Goal: Transaction & Acquisition: Book appointment/travel/reservation

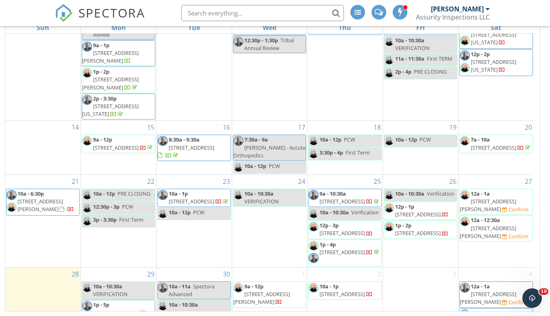
scroll to position [244, 0]
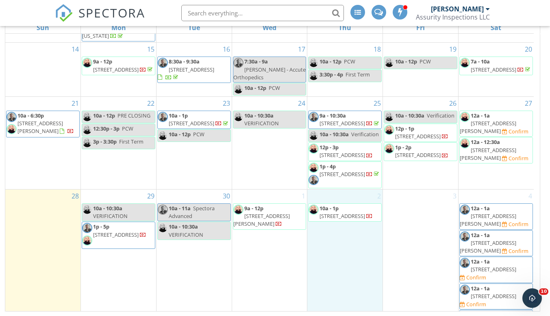
click at [358, 297] on div "2 10a - 1p 4963 Apollo Bay Dr, Littleton 80130" at bounding box center [344, 276] width 75 height 174
click at [344, 274] on link "Event" at bounding box center [345, 275] width 42 height 13
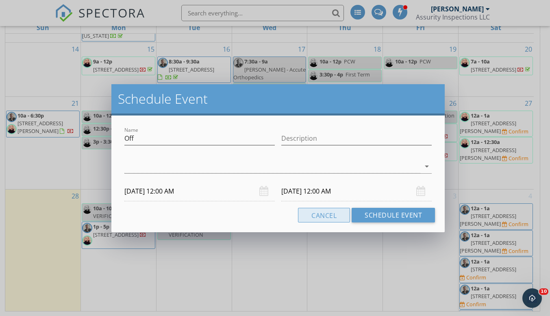
click at [324, 220] on button "Cancel" at bounding box center [324, 215] width 52 height 15
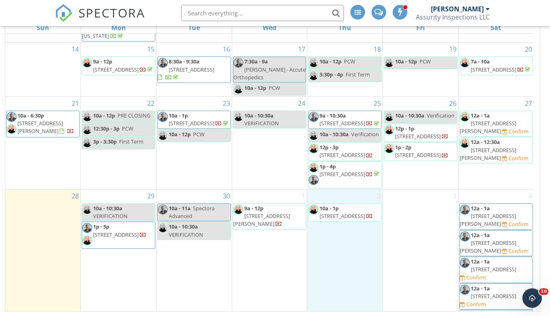
click at [328, 227] on div "2 10a - 1p 4963 Apollo Bay Dr, Littleton 80130" at bounding box center [344, 276] width 75 height 174
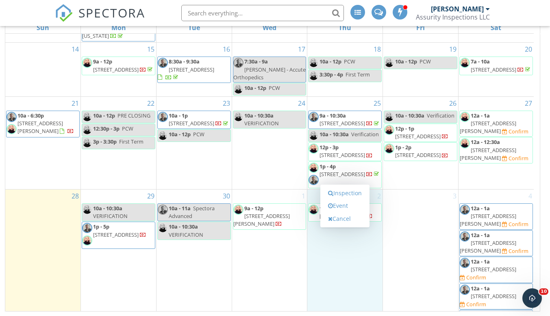
click at [336, 207] on link "Event" at bounding box center [345, 205] width 42 height 13
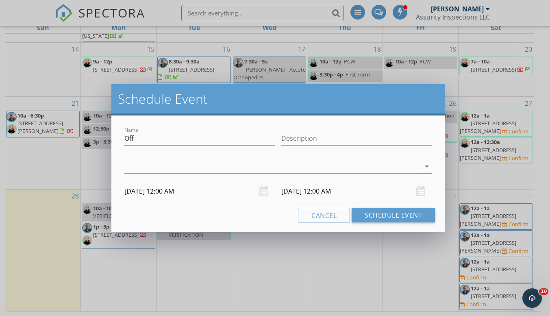
drag, startPoint x: 140, startPoint y: 138, endPoint x: 107, endPoint y: 137, distance: 32.9
click at [107, 137] on div "Schedule Event Name Off Description arrow_drop_down 10/02/2025 12:00 AM 10/03/2…" at bounding box center [275, 158] width 550 height 316
type input "Hod For Indian Hills Inspections"
click at [424, 163] on icon "arrow_drop_down" at bounding box center [427, 166] width 10 height 10
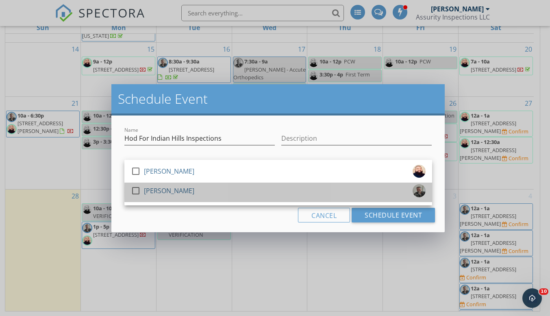
click at [284, 197] on div "check_box_outline_blank Bill Kennedy" at bounding box center [278, 192] width 295 height 16
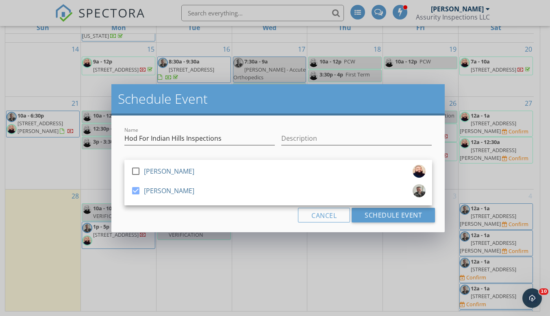
click at [208, 226] on div "Name Hod For Indian Hills Inspections Description check_box_outline_blank Antho…" at bounding box center [278, 173] width 334 height 117
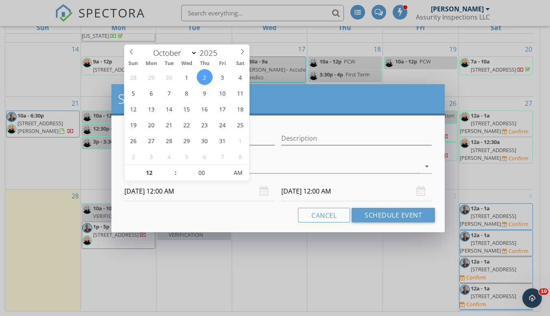
click at [202, 195] on input "10/02/2025 12:00 AM" at bounding box center [199, 191] width 150 height 20
type input "01"
type input "10/02/2025 1:00 AM"
click at [169, 169] on span at bounding box center [172, 169] width 6 height 8
type input "10/03/2025 1:00 AM"
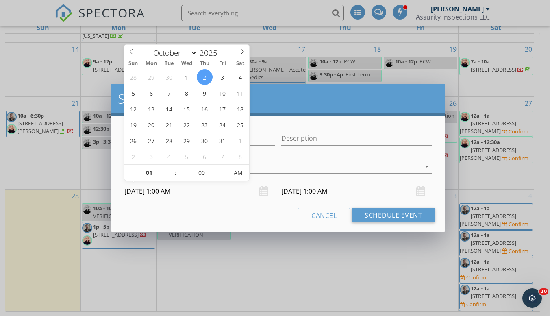
type input "02"
type input "10/02/2025 2:00 AM"
click at [169, 169] on span at bounding box center [172, 169] width 6 height 8
type input "03"
type input "10/02/2025 3:00 AM"
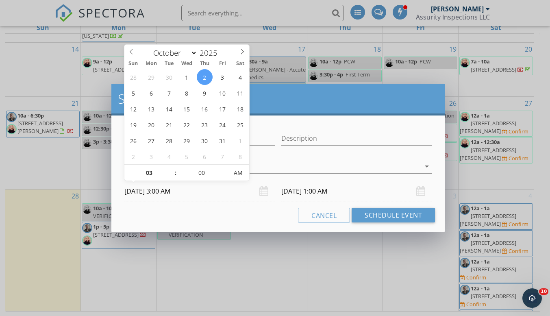
click at [169, 169] on span at bounding box center [172, 169] width 6 height 8
type input "04"
type input "10/02/2025 4:00 AM"
click at [169, 169] on span at bounding box center [172, 169] width 6 height 8
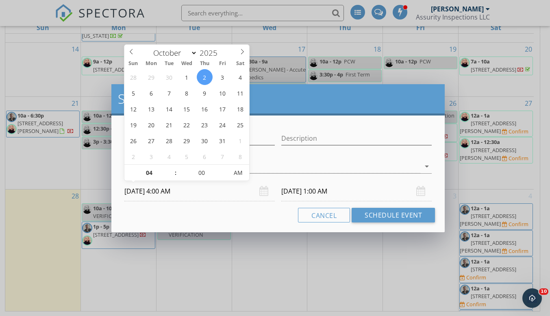
type input "05"
type input "10/02/2025 5:00 AM"
click at [169, 169] on span at bounding box center [172, 169] width 6 height 8
type input "06"
type input "10/02/2025 6:00 AM"
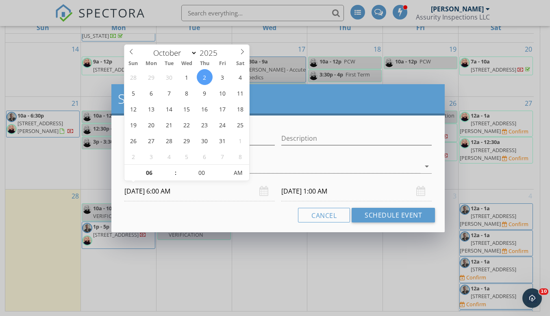
type input "07"
type input "10/02/2025 7:00 AM"
click at [169, 169] on span at bounding box center [172, 169] width 6 height 8
type input "08"
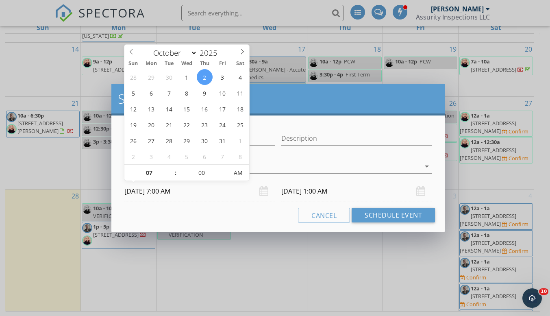
type input "10/02/2025 8:00 AM"
type input "08"
type input "10/03/2025 8:00 AM"
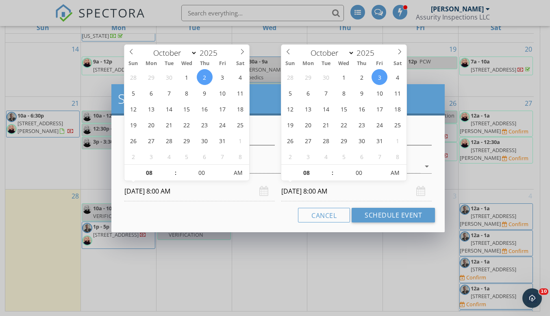
click at [329, 193] on input "10/03/2025 8:00 AM" at bounding box center [356, 191] width 150 height 20
type input "10/02/2025 8:00 PM"
type input "10/03/2025 8:00 PM"
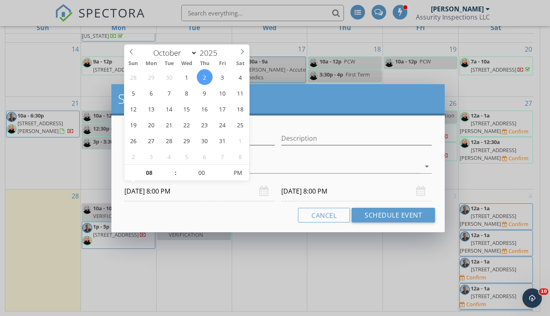
click at [237, 171] on span "PM" at bounding box center [238, 173] width 22 height 16
type input "10/02/2025 8:00 AM"
click at [243, 176] on span "PM" at bounding box center [238, 173] width 22 height 16
click at [296, 191] on input "10/03/2025 8:00 AM" at bounding box center [356, 191] width 150 height 20
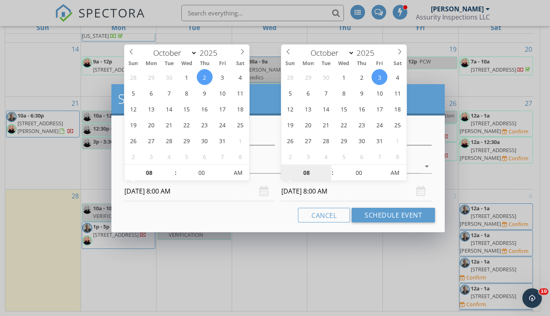
type input "10/02/2025 8:00 AM"
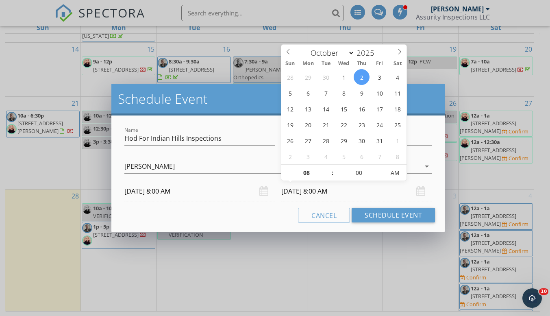
type input "09"
type input "10/02/2025 9:00 AM"
click at [329, 169] on span at bounding box center [328, 169] width 6 height 8
type input "08"
type input "10/02/2025 8:00 AM"
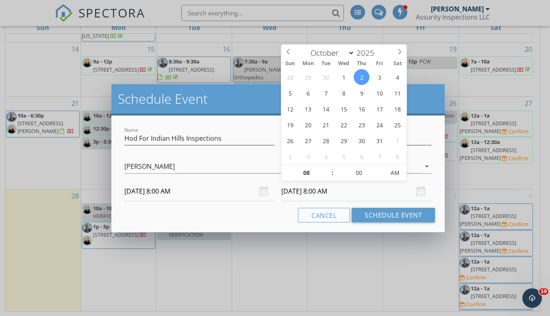
click at [329, 174] on span at bounding box center [328, 177] width 6 height 8
type input "07"
click at [329, 174] on span at bounding box center [328, 177] width 6 height 8
type input "10/02/2025 7:00 PM"
click at [397, 173] on span "AM" at bounding box center [395, 173] width 22 height 16
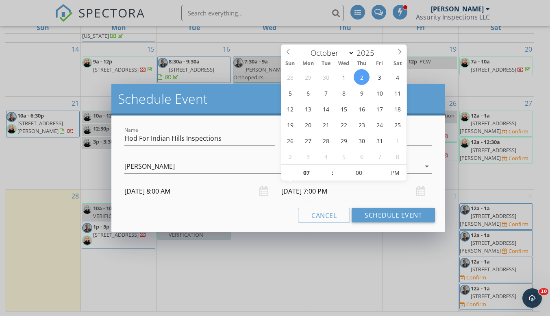
type input "06"
type input "10/02/2025 6:00 PM"
click at [329, 176] on span at bounding box center [328, 177] width 6 height 8
click at [385, 217] on button "Schedule Event" at bounding box center [392, 215] width 83 height 15
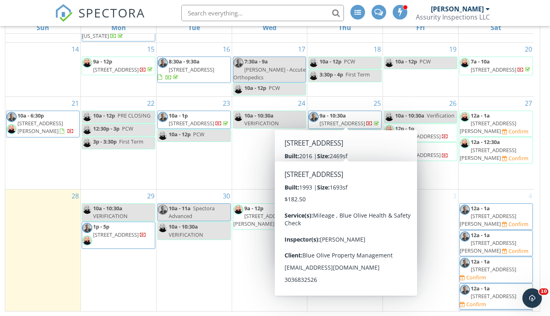
click at [201, 263] on div "30 10a - 11a Spectora Advanced 10a - 10:30a VERIFICATION" at bounding box center [193, 276] width 75 height 174
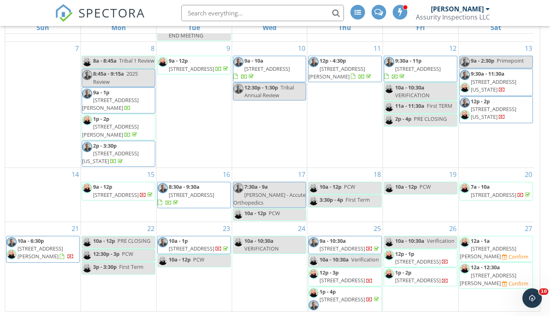
scroll to position [81, 0]
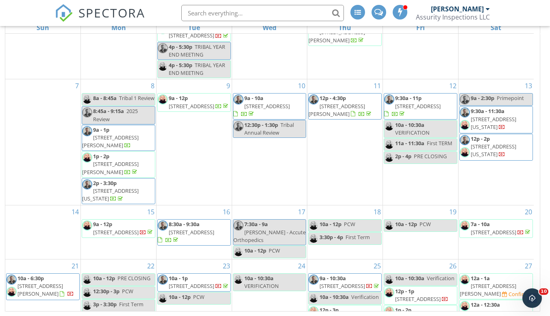
click at [450, 15] on div "Assurity Inspections LLC" at bounding box center [453, 17] width 74 height 8
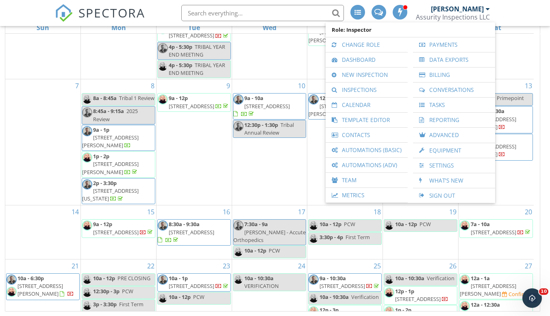
click at [375, 87] on link "Inspections" at bounding box center [366, 89] width 74 height 15
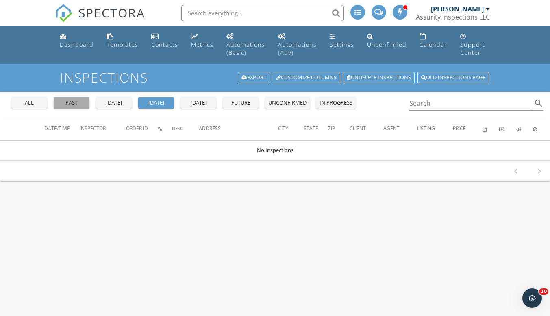
click at [81, 107] on button "past" at bounding box center [72, 102] width 36 height 11
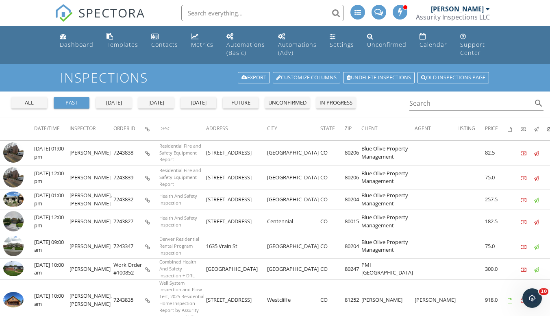
click at [84, 125] on th "Inspector" at bounding box center [91, 128] width 44 height 23
click at [84, 128] on span "Inspector" at bounding box center [82, 128] width 26 height 7
click at [86, 128] on span "Inspector" at bounding box center [82, 128] width 26 height 7
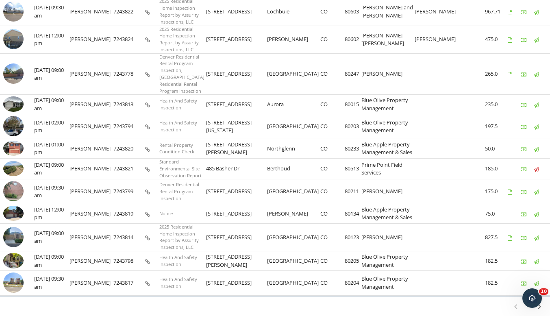
scroll to position [488, 0]
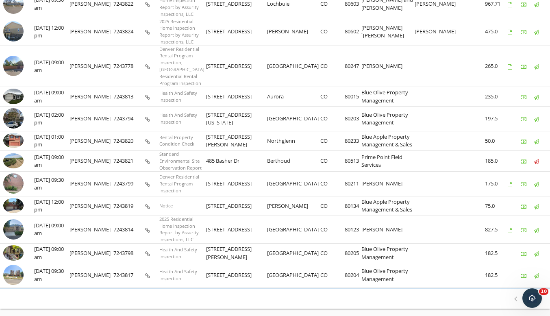
click at [17, 264] on img at bounding box center [13, 274] width 20 height 20
click at [540, 294] on icon "chevron_right" at bounding box center [539, 299] width 10 height 10
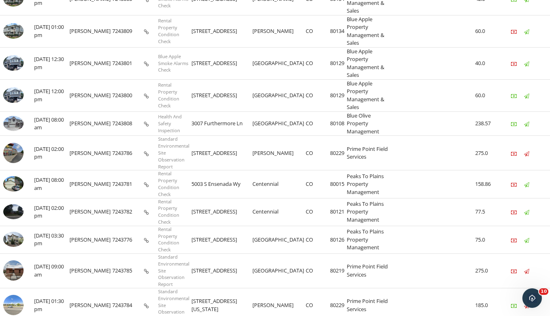
scroll to position [559, 0]
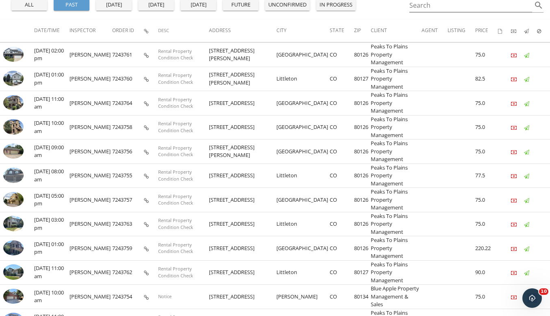
scroll to position [0, 0]
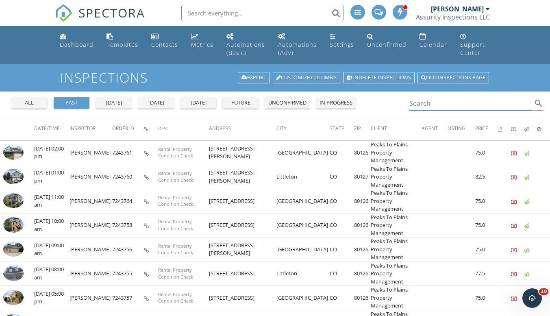
click at [431, 104] on input "Search" at bounding box center [470, 103] width 123 height 13
type input "b"
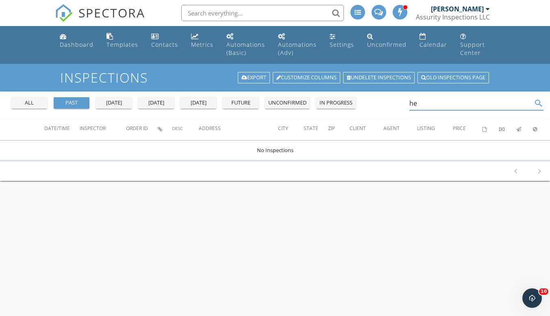
type input "h"
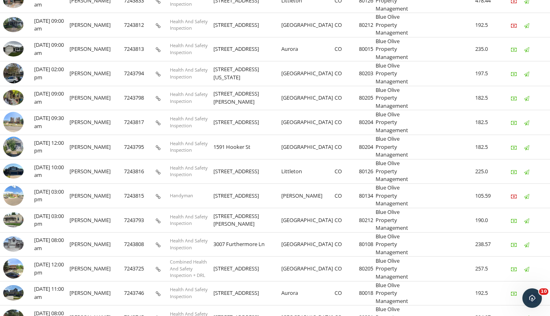
scroll to position [284, 0]
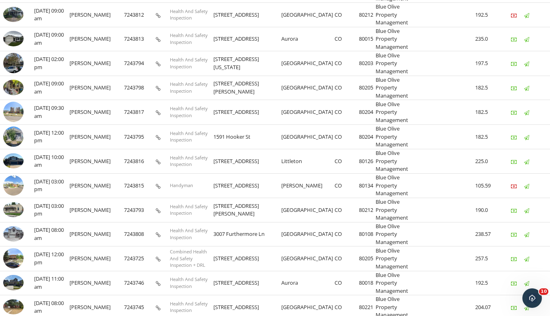
type input "blue ol"
click at [15, 248] on img at bounding box center [13, 258] width 20 height 20
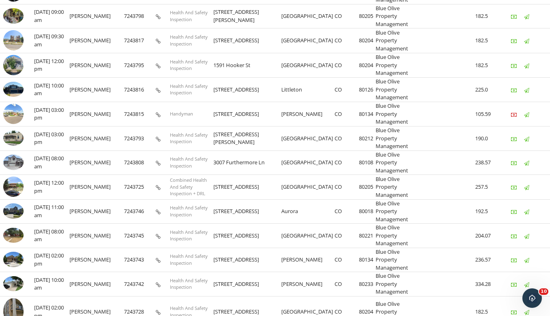
scroll to position [366, 0]
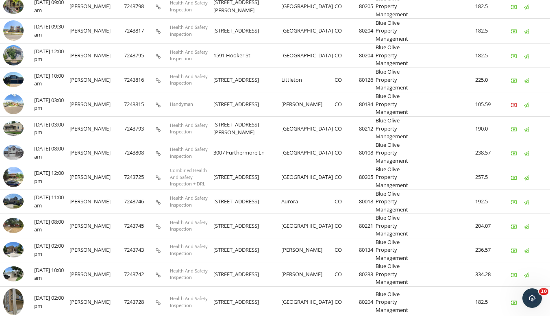
click at [7, 288] on img at bounding box center [13, 301] width 20 height 27
click at [10, 288] on img at bounding box center [13, 301] width 20 height 27
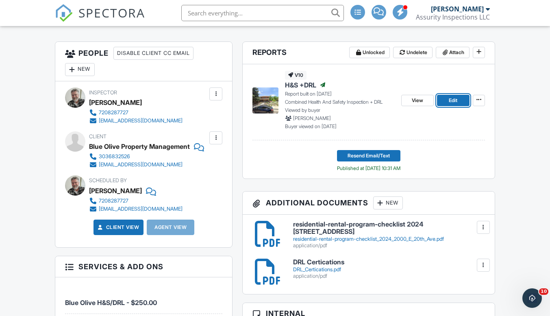
click at [446, 102] on link "Edit" at bounding box center [453, 100] width 33 height 11
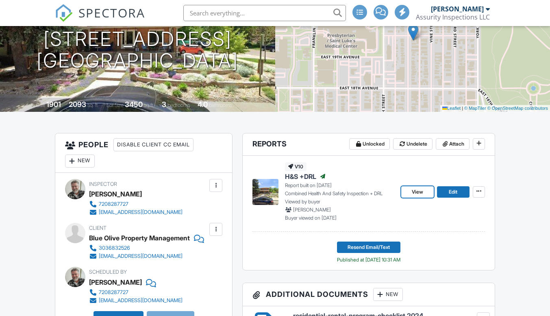
click at [412, 192] on span "View" at bounding box center [417, 192] width 11 height 8
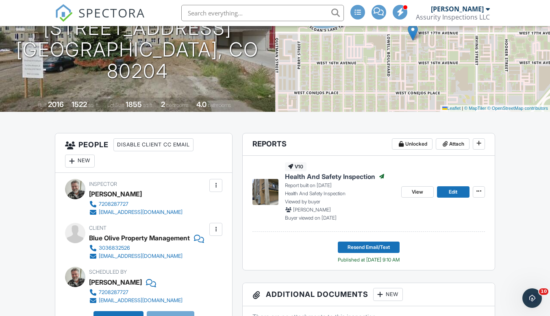
click at [412, 200] on div "View Edit" at bounding box center [443, 191] width 84 height 59
click at [412, 191] on span "View" at bounding box center [417, 192] width 11 height 8
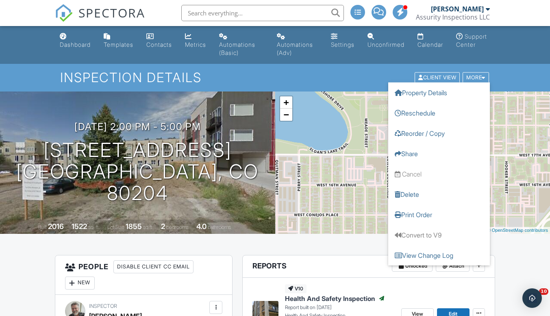
click at [434, 133] on link "Reorder / Copy" at bounding box center [439, 133] width 102 height 20
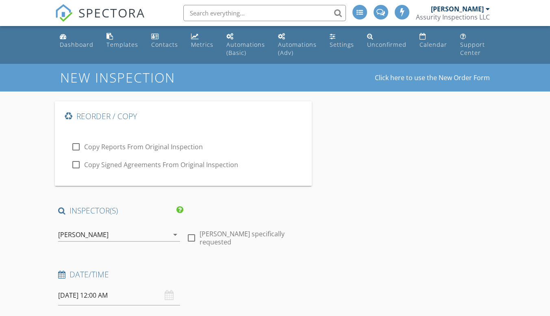
type input "Blue Olive Property Management"
type input "[EMAIL_ADDRESS][DOMAIN_NAME]"
type input "3036832526"
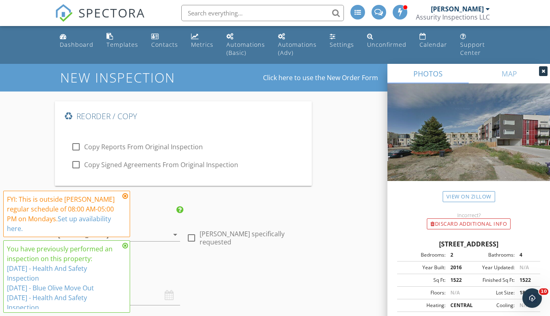
click at [76, 145] on div at bounding box center [76, 147] width 14 height 14
checkbox input "true"
click at [123, 199] on div "FYI: This is outside [PERSON_NAME] regular schedule of 08:00 AM-05:00 PM on Mon…" at bounding box center [66, 213] width 119 height 39
click at [125, 194] on icon at bounding box center [125, 196] width 6 height 7
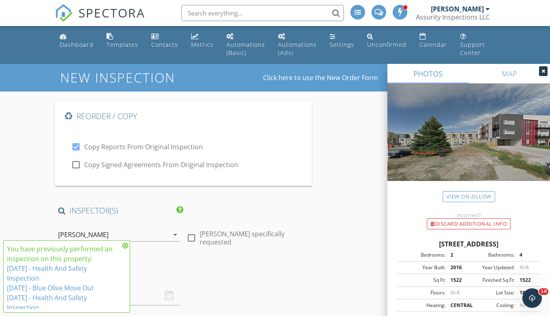
click at [123, 243] on icon at bounding box center [125, 245] width 6 height 7
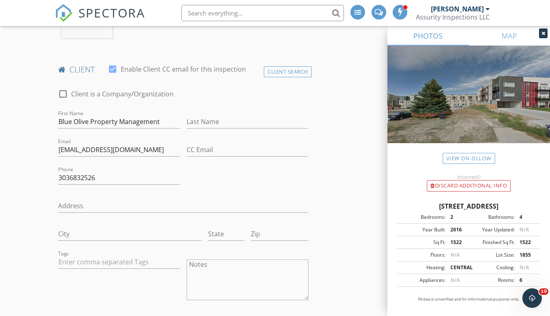
scroll to position [488, 0]
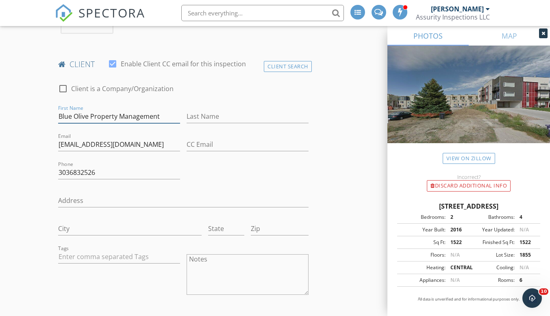
drag, startPoint x: 163, startPoint y: 118, endPoint x: 28, endPoint y: 116, distance: 135.3
type input "B"
type input "Bill"
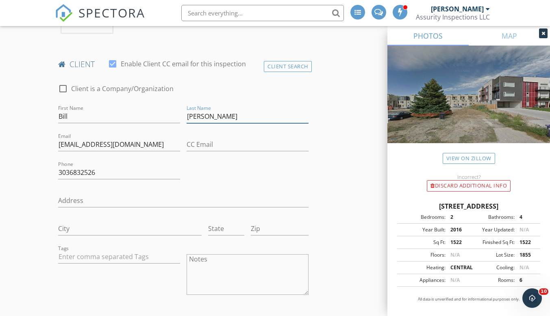
type input "[PERSON_NAME]"
drag, startPoint x: 147, startPoint y: 145, endPoint x: 28, endPoint y: 146, distance: 118.6
type input "[EMAIL_ADDRESS][DOMAIN_NAME]"
drag, startPoint x: 83, startPoint y: 165, endPoint x: 17, endPoint y: 158, distance: 66.2
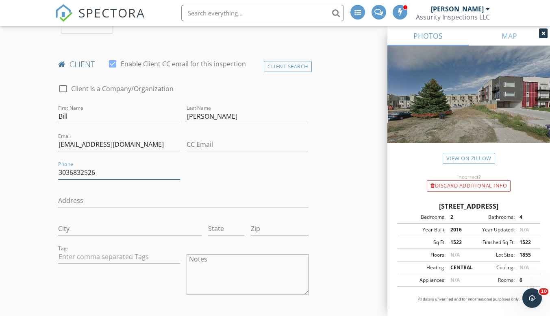
click at [229, 153] on div "CC Email" at bounding box center [247, 149] width 122 height 22
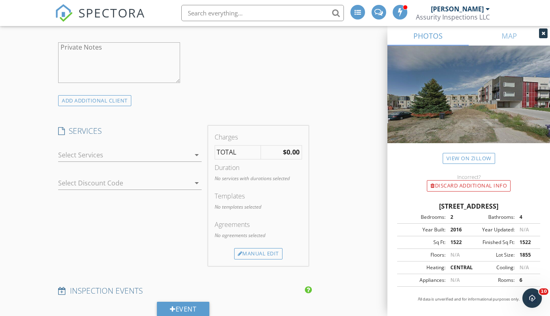
scroll to position [731, 0]
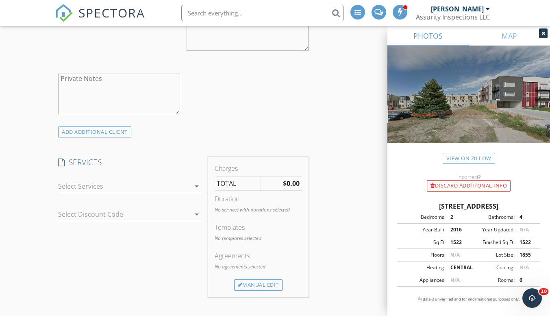
click at [194, 185] on icon "arrow_drop_down" at bounding box center [197, 186] width 10 height 10
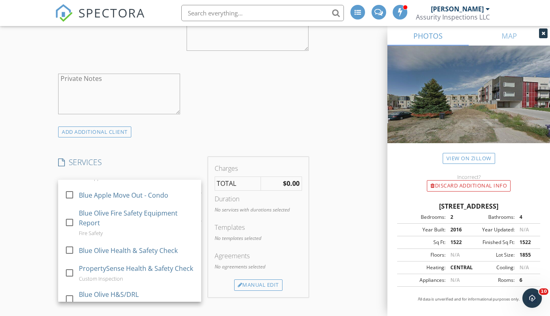
scroll to position [244, 0]
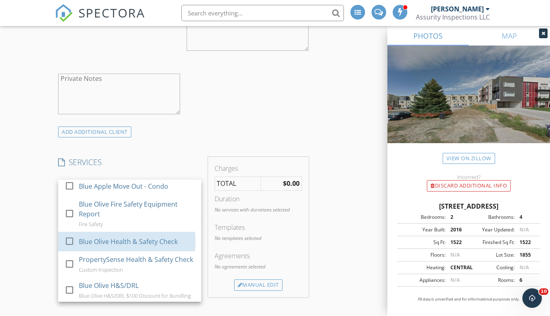
drag, startPoint x: 138, startPoint y: 249, endPoint x: 150, endPoint y: 251, distance: 11.9
click at [137, 246] on div "Blue Olive Health & Safety Check" at bounding box center [128, 241] width 99 height 10
checkbox input "false"
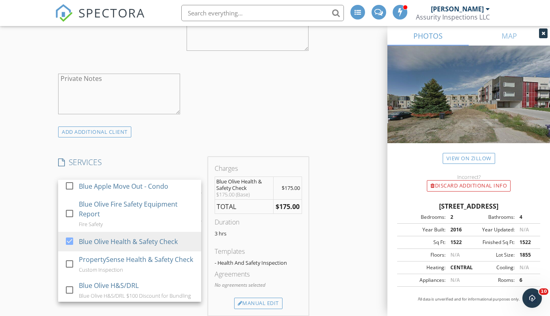
click at [283, 130] on div "ADD ADDITIONAL client" at bounding box center [183, 131] width 256 height 11
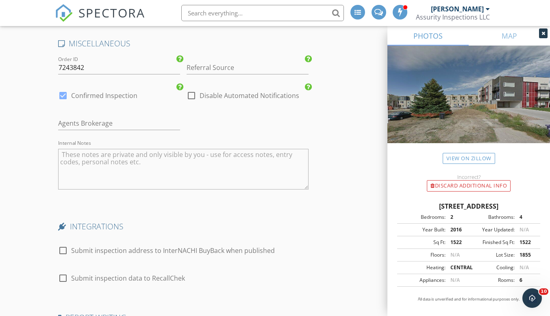
scroll to position [1422, 0]
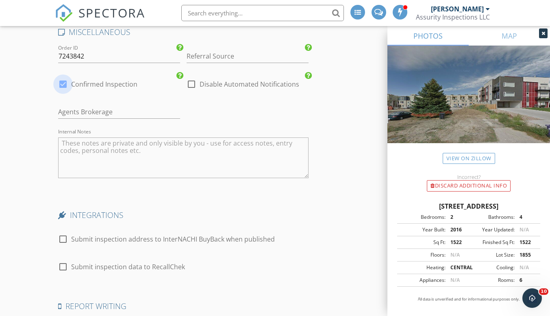
click at [63, 84] on div at bounding box center [63, 84] width 14 height 14
checkbox input "false"
checkbox input "true"
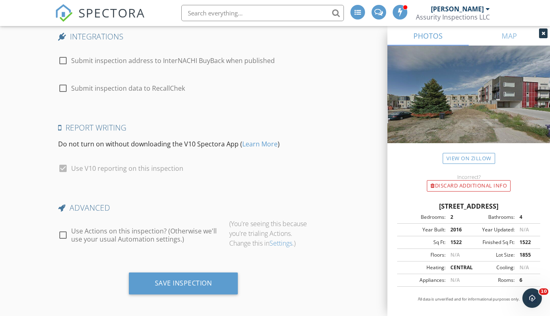
scroll to position [1609, 0]
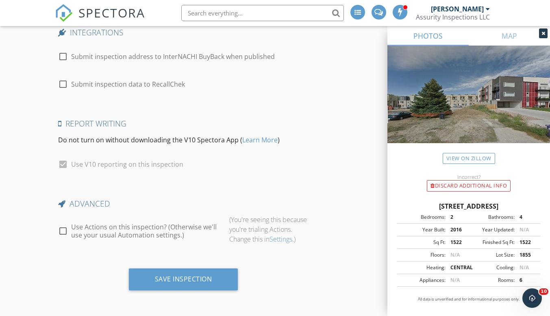
click at [196, 275] on div "Save Inspection" at bounding box center [183, 279] width 57 height 8
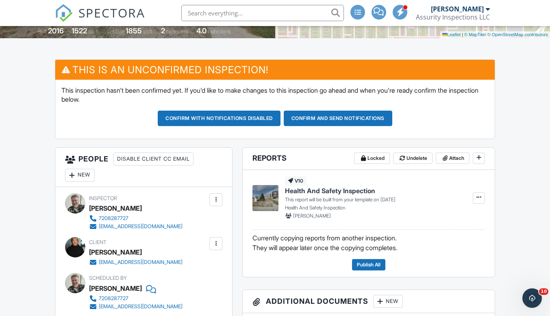
scroll to position [244, 0]
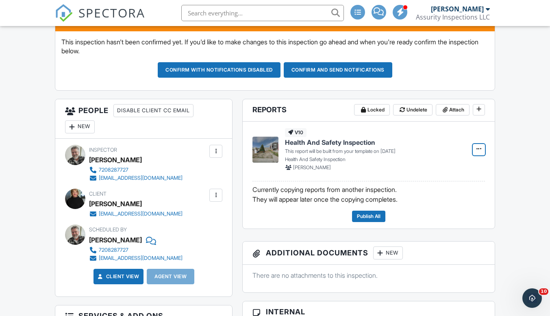
click at [482, 150] on span at bounding box center [479, 149] width 8 height 8
click at [450, 167] on input "Build Now" at bounding box center [438, 171] width 83 height 18
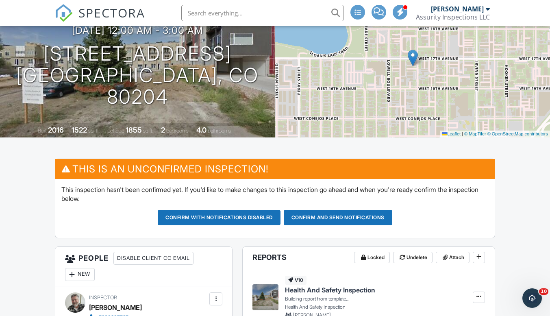
scroll to position [81, 0]
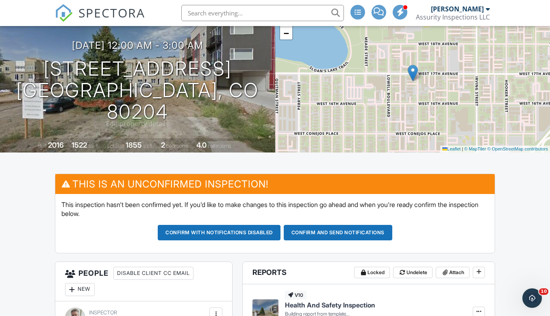
click at [168, 51] on h3 "[DATE] 12:00 am - 3:00 am" at bounding box center [137, 45] width 131 height 11
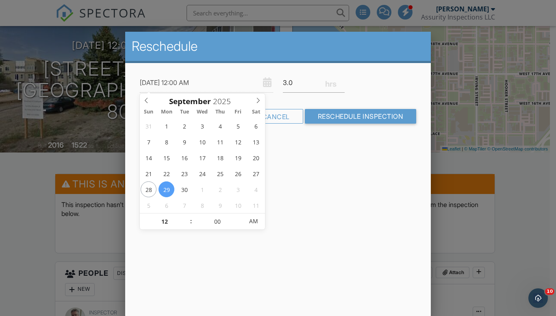
click at [314, 184] on div "Reschedule [DATE] 12:00 AM 3.0 Warning: this date/time is in the past. Cancel R…" at bounding box center [278, 174] width 306 height 284
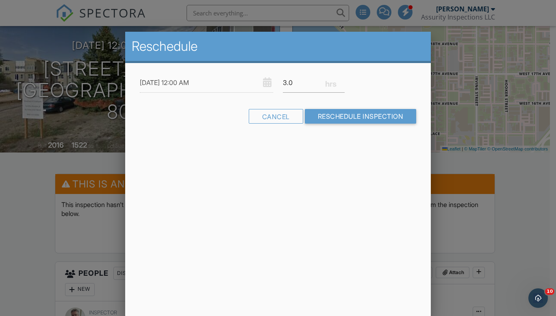
click at [267, 114] on div "Cancel" at bounding box center [276, 116] width 54 height 15
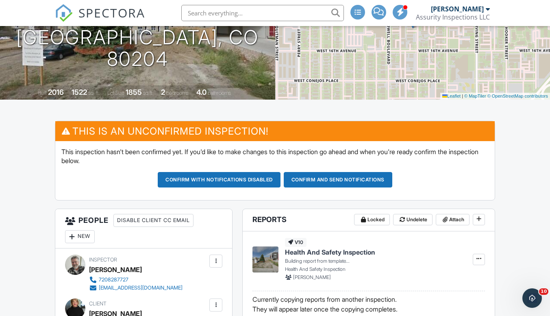
scroll to position [203, 0]
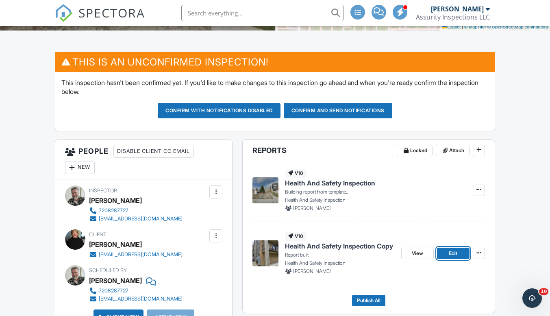
click at [446, 253] on link "Edit" at bounding box center [453, 252] width 33 height 11
